Goal: Use online tool/utility: Utilize a website feature to perform a specific function

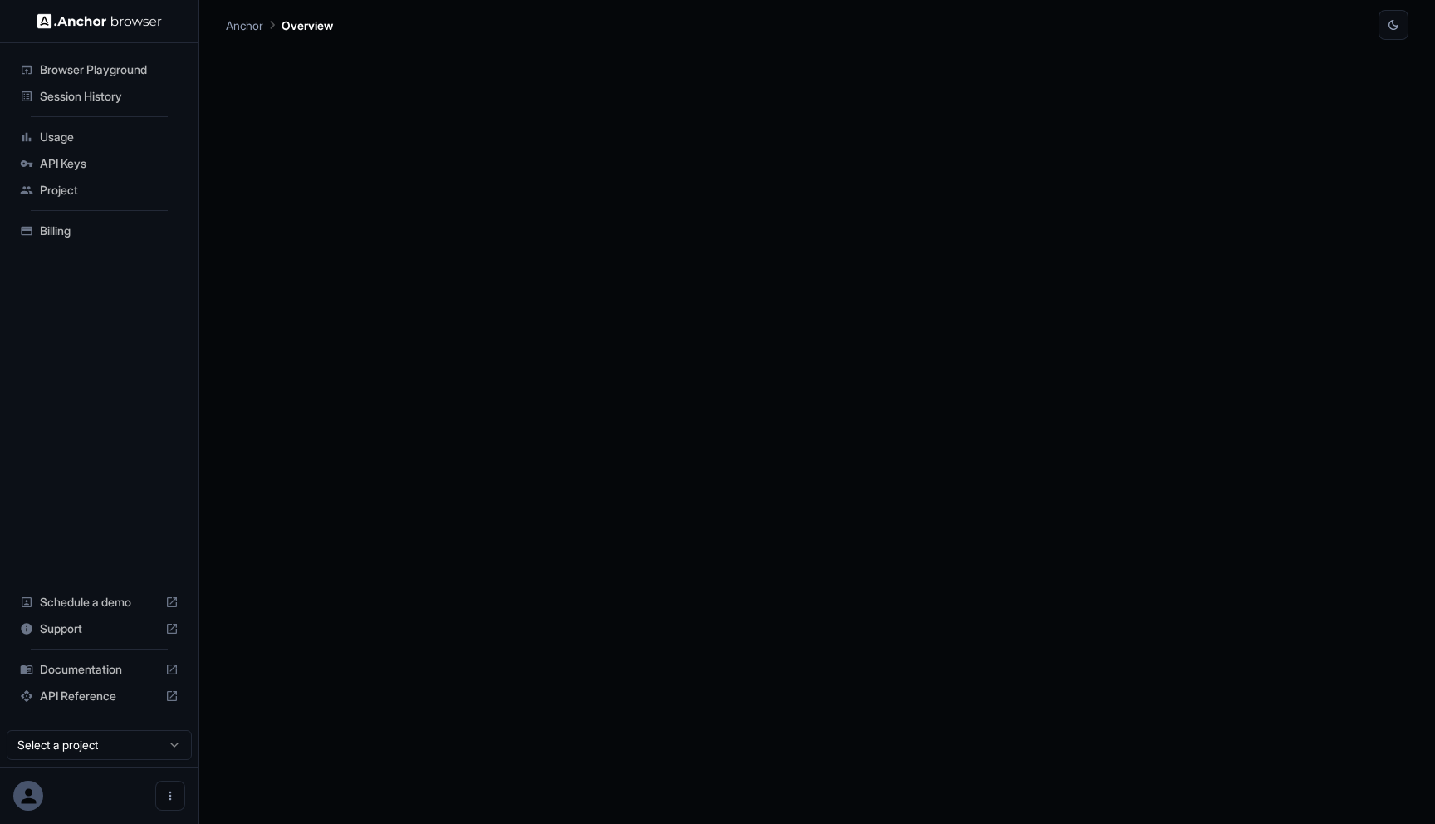
click at [120, 70] on span "Browser Playground" at bounding box center [109, 69] width 139 height 17
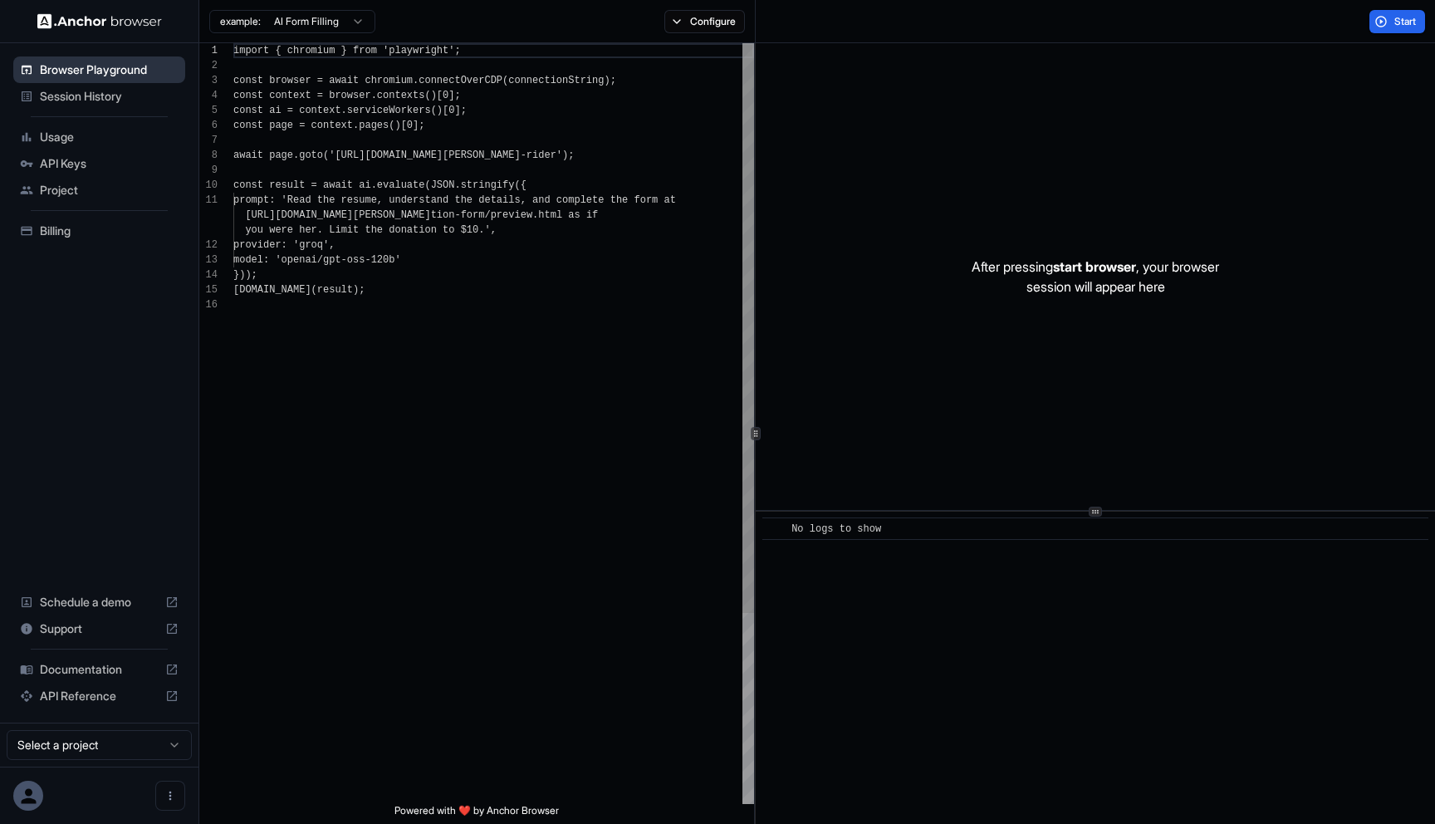
scroll to position [149, 0]
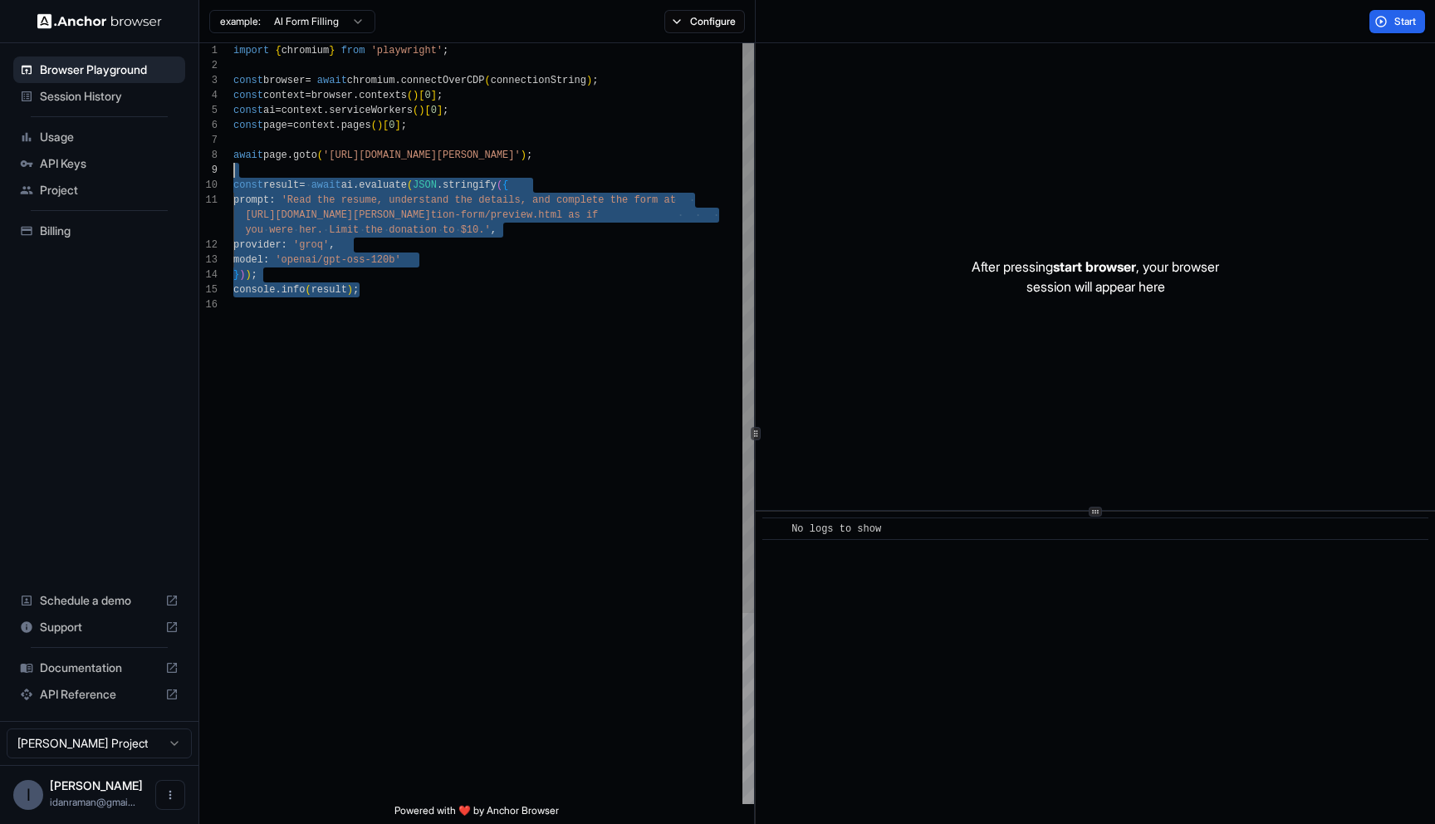
scroll to position [120, 0]
drag, startPoint x: 445, startPoint y: 283, endPoint x: 194, endPoint y: 174, distance: 273.7
click at [233, 174] on div "import { chromium } from 'playwright' ; const browser = await chromium . connec…" at bounding box center [493, 550] width 521 height 1015
type textarea "**********"
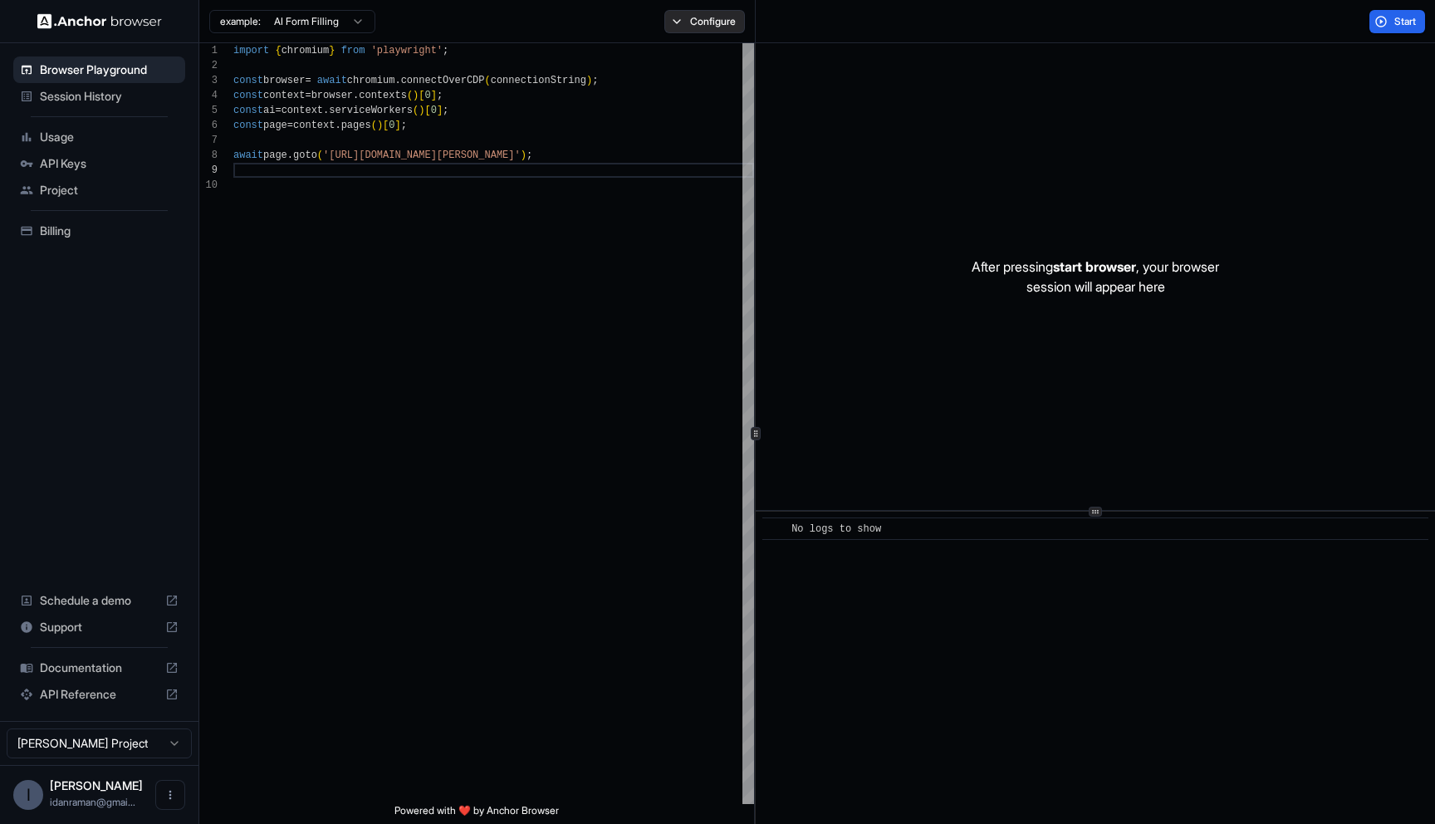
click at [687, 12] on button "Configure" at bounding box center [704, 21] width 81 height 23
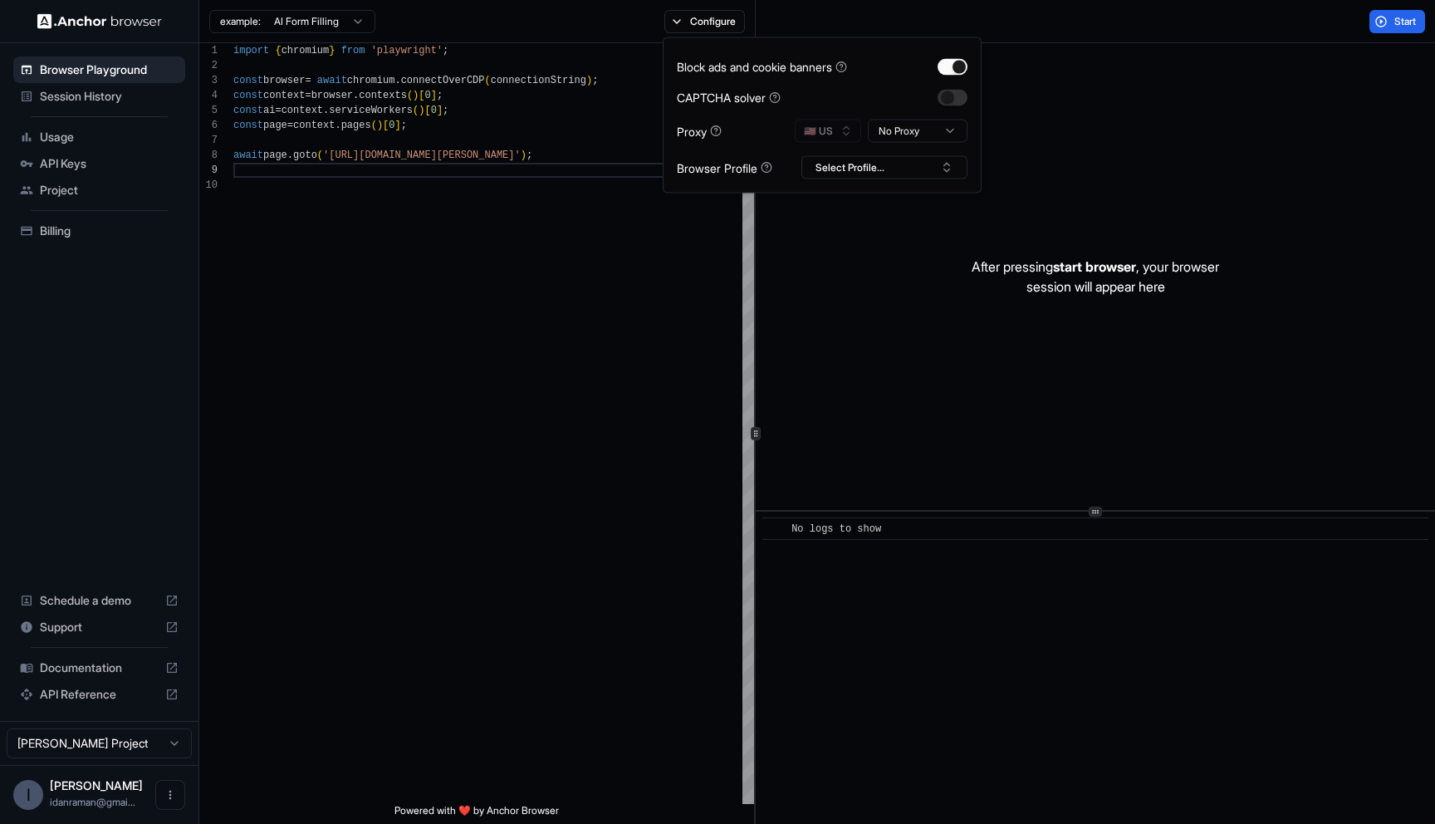
click at [903, 120] on html "**********" at bounding box center [717, 412] width 1435 height 824
click at [1394, 18] on span "Start" at bounding box center [1405, 21] width 23 height 13
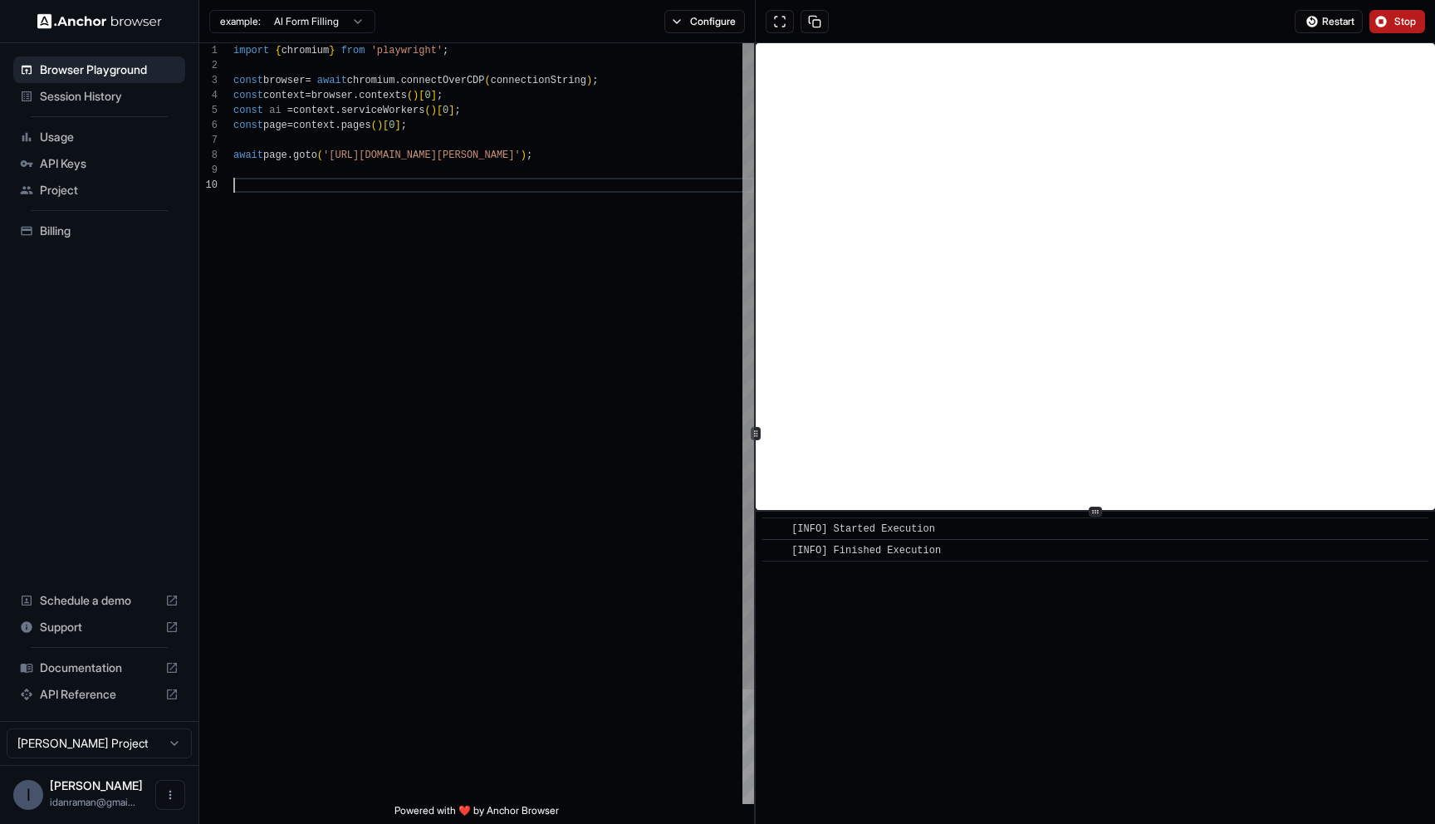
scroll to position [135, 0]
click at [667, 284] on div "import { chromium } from 'playwright' ; const browser = await chromium . connec…" at bounding box center [493, 490] width 521 height 895
